Goal: Complete application form

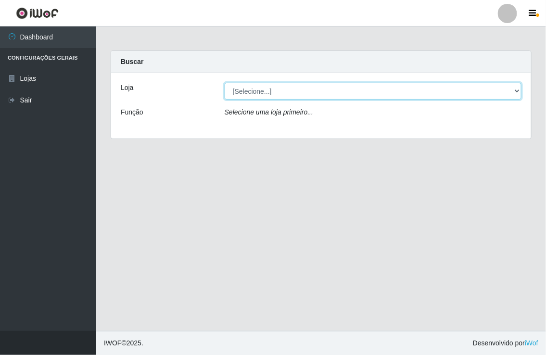
click at [498, 90] on select "[Selecione...] Nordestão - [GEOGRAPHIC_DATA]" at bounding box center [373, 91] width 297 height 17
select select "454"
click at [225, 83] on select "[Selecione...] Nordestão - [GEOGRAPHIC_DATA]" at bounding box center [373, 91] width 297 height 17
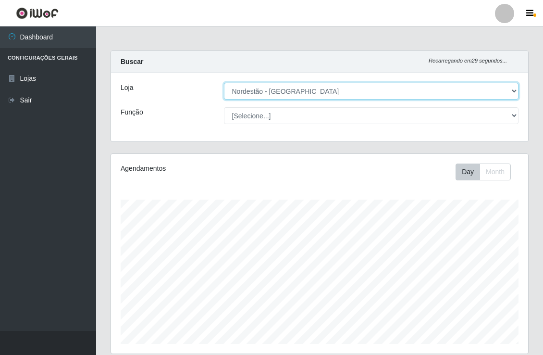
scroll to position [199, 417]
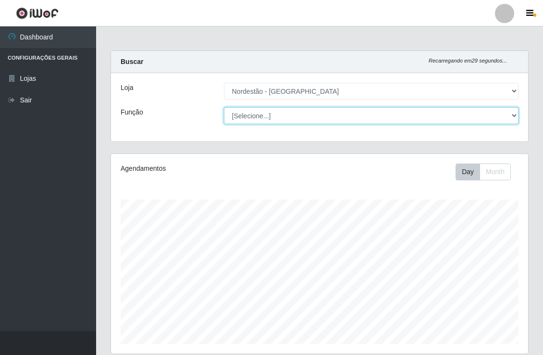
click at [318, 116] on select "[Selecione...] Balconista de Padaria Balconista de Padaria + Balconista de Pada…" at bounding box center [371, 115] width 295 height 17
click at [224, 107] on select "[Selecione...] Balconista de Padaria Balconista de Padaria + Balconista de Pada…" at bounding box center [371, 115] width 295 height 17
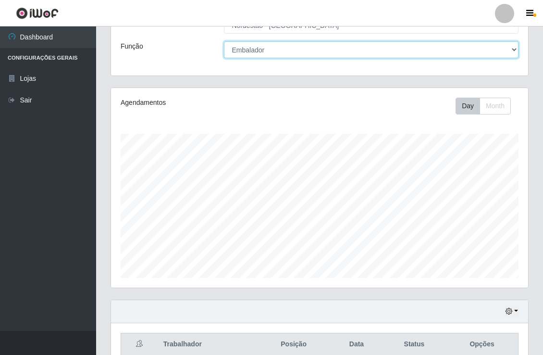
scroll to position [0, 0]
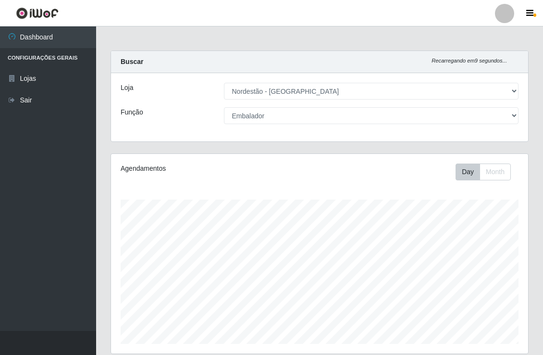
click at [451, 105] on div "Loja [Selecione...] Nordestão - [GEOGRAPHIC_DATA] Função [Selecione...] Balconi…" at bounding box center [319, 107] width 417 height 68
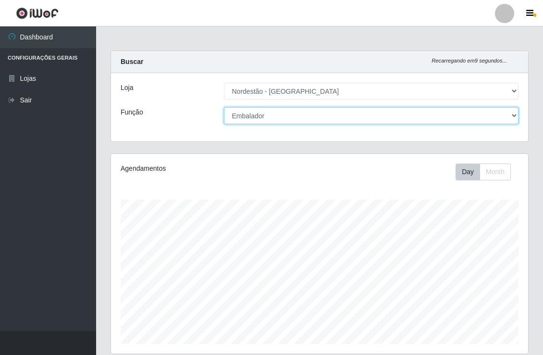
click at [445, 116] on select "[Selecione...] Balconista de Padaria Balconista de Padaria + Balconista de Pada…" at bounding box center [371, 115] width 295 height 17
select select "70"
click at [224, 107] on select "[Selecione...] Balconista de Padaria Balconista de Padaria + Balconista de Pada…" at bounding box center [371, 115] width 295 height 17
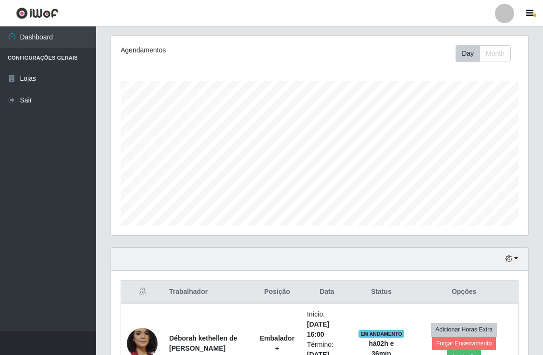
scroll to position [273, 0]
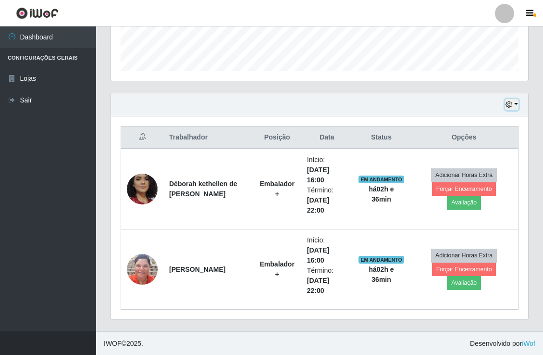
click at [514, 106] on button "button" at bounding box center [511, 104] width 13 height 11
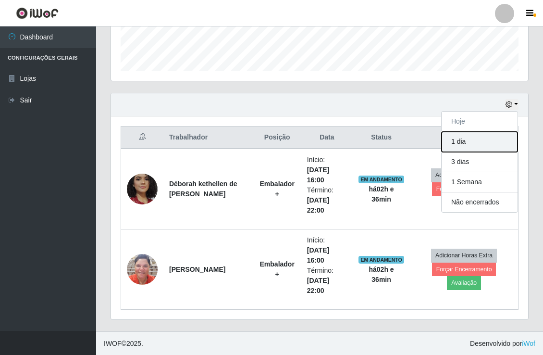
click at [481, 146] on button "1 dia" at bounding box center [480, 142] width 76 height 20
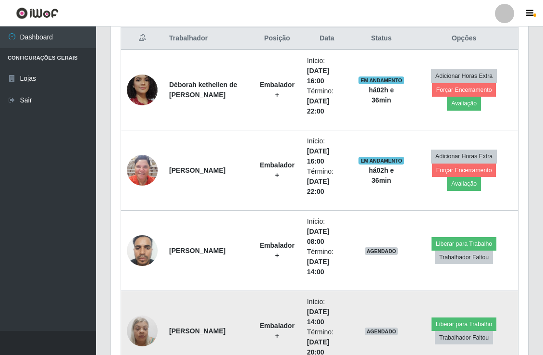
scroll to position [434, 0]
